Goal: Task Accomplishment & Management: Manage account settings

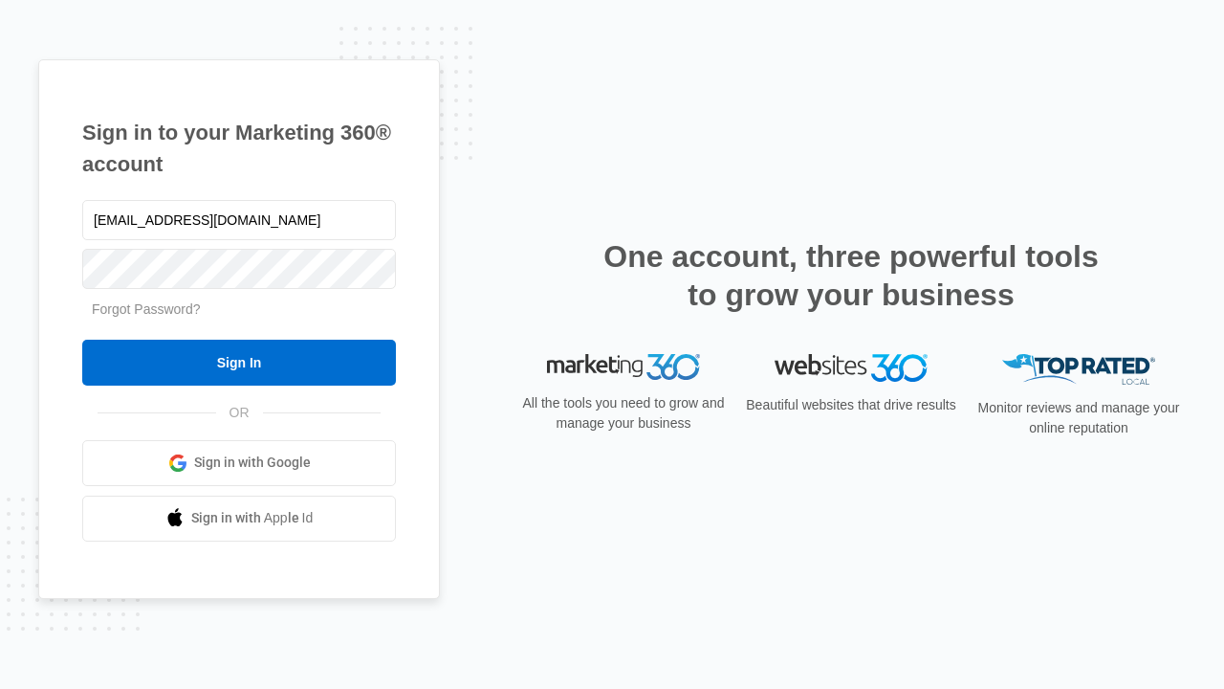
type input "dankie614@gmail.com"
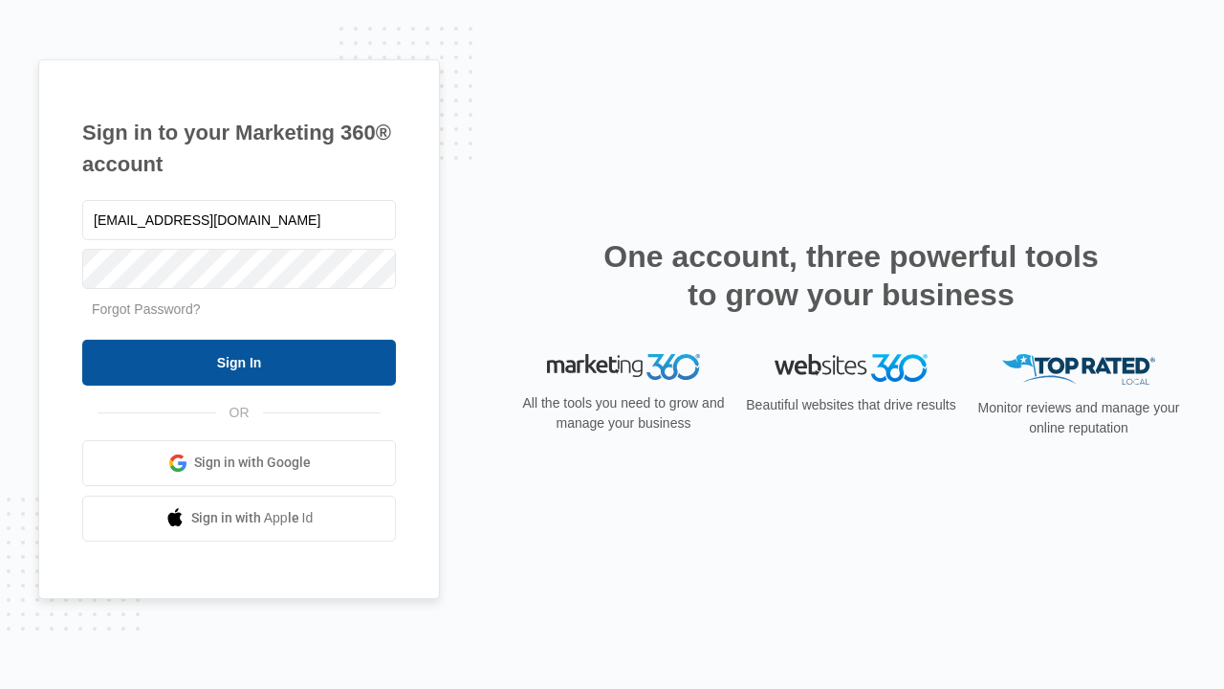
click at [239, 361] on input "Sign In" at bounding box center [239, 362] width 314 height 46
